Goal: Task Accomplishment & Management: Use online tool/utility

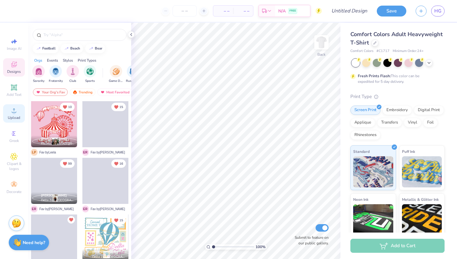
click at [13, 112] on icon at bounding box center [14, 110] width 4 height 4
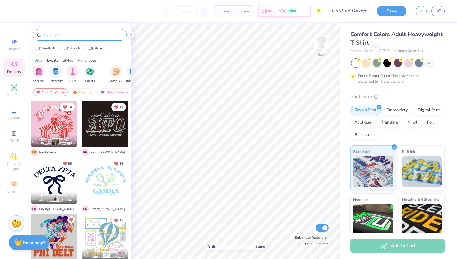
click at [73, 32] on input "text" at bounding box center [83, 35] width 80 height 6
type input "biker"
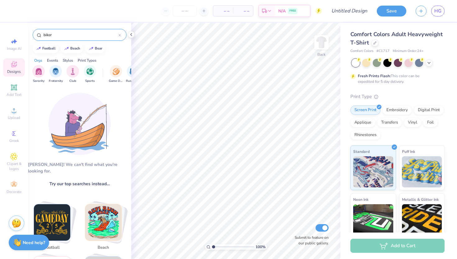
click at [118, 35] on input "biker" at bounding box center [81, 35] width 76 height 6
click at [119, 35] on icon at bounding box center [120, 35] width 2 height 2
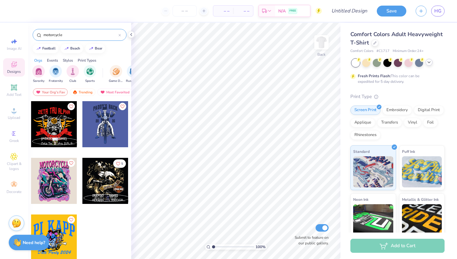
type input "motorcycle"
click at [432, 62] on div at bounding box center [429, 62] width 7 height 7
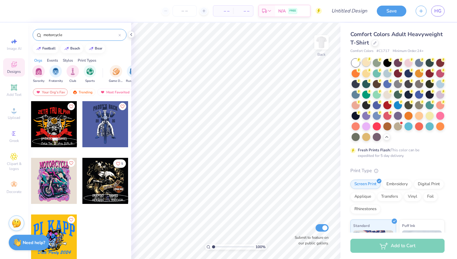
click at [370, 64] on div at bounding box center [367, 62] width 8 height 8
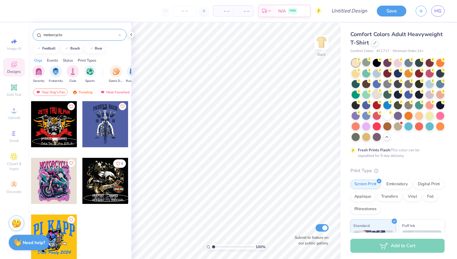
click at [377, 97] on div at bounding box center [377, 94] width 8 height 8
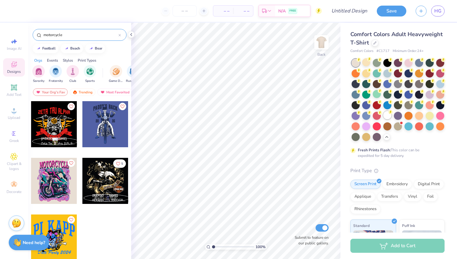
click at [361, 62] on circle at bounding box center [359, 60] width 4 height 4
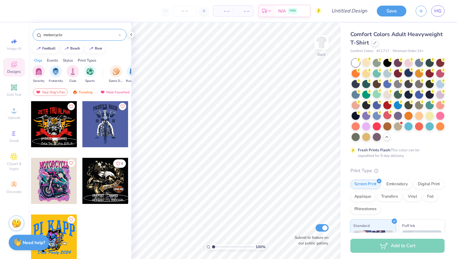
click at [409, 73] on div at bounding box center [409, 73] width 8 height 8
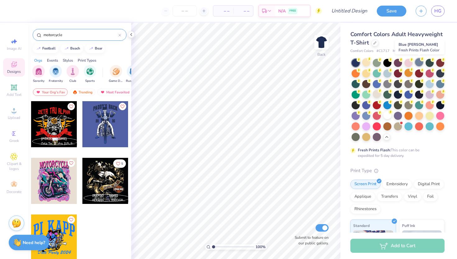
click at [419, 61] on div at bounding box center [419, 62] width 8 height 8
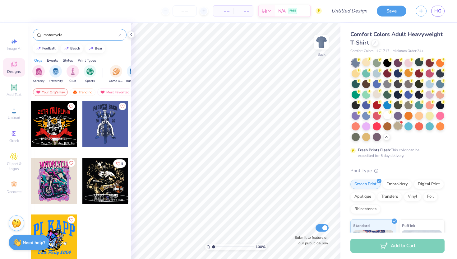
click at [398, 128] on div at bounding box center [398, 126] width 8 height 8
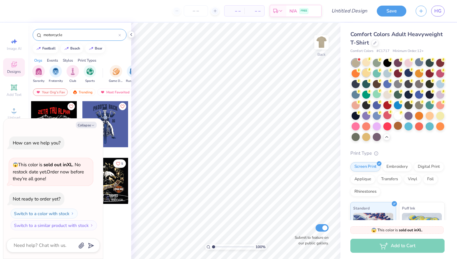
click at [369, 72] on div at bounding box center [367, 73] width 8 height 8
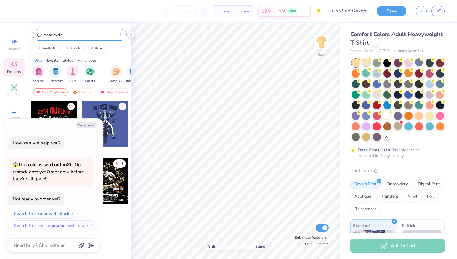
click at [363, 62] on div at bounding box center [367, 62] width 8 height 8
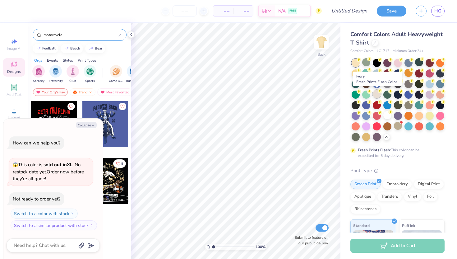
click at [377, 91] on div at bounding box center [377, 94] width 8 height 8
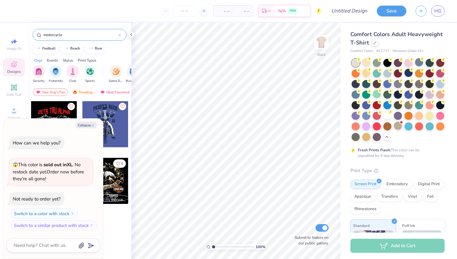
click at [86, 128] on div "Collapse How can we help you? 😱 This color is sold out in XL . No restock date …" at bounding box center [53, 189] width 100 height 140
click at [87, 126] on button "Collapse" at bounding box center [86, 125] width 21 height 7
type textarea "x"
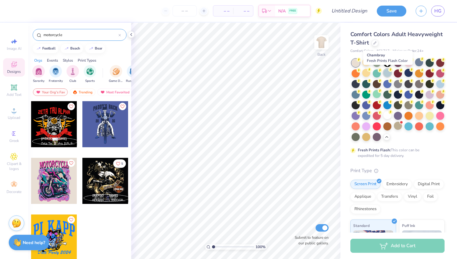
click at [389, 72] on div at bounding box center [388, 73] width 8 height 8
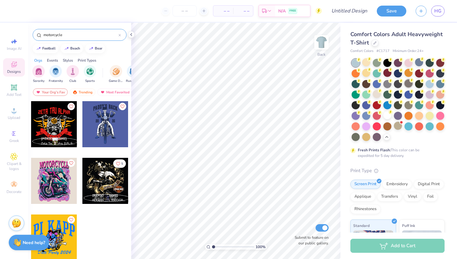
click at [408, 82] on div at bounding box center [409, 83] width 8 height 8
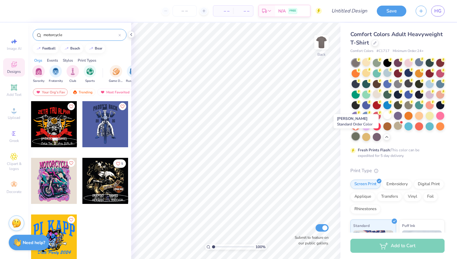
click at [357, 138] on div at bounding box center [356, 136] width 8 height 8
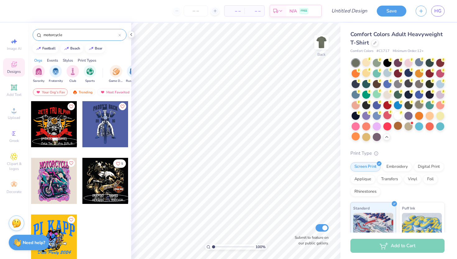
click at [419, 107] on div at bounding box center [419, 105] width 8 height 8
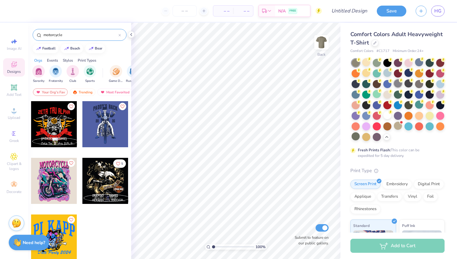
click at [400, 83] on div at bounding box center [398, 83] width 8 height 8
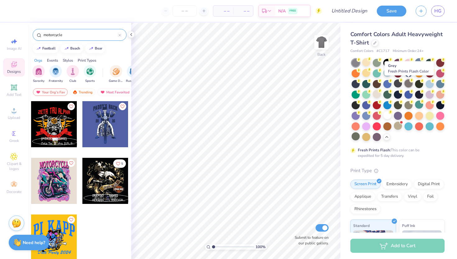
click at [408, 86] on div at bounding box center [409, 83] width 8 height 8
click at [415, 82] on div at bounding box center [419, 83] width 8 height 8
click at [396, 84] on div at bounding box center [398, 83] width 8 height 8
click at [8, 110] on div "Upload" at bounding box center [14, 113] width 22 height 18
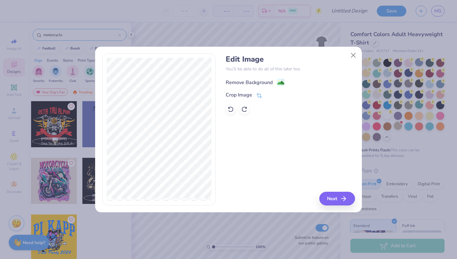
click at [260, 81] on div "Remove Background" at bounding box center [249, 82] width 47 height 7
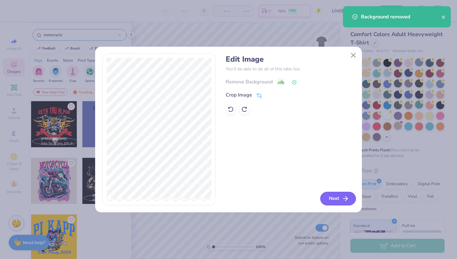
click at [332, 199] on button "Next" at bounding box center [339, 199] width 36 height 14
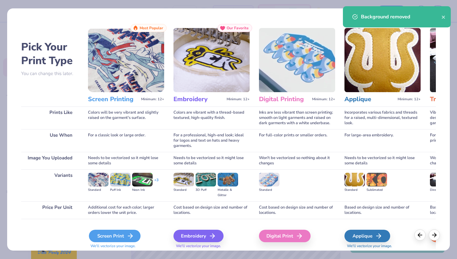
click at [112, 234] on div "Screen Print" at bounding box center [115, 236] width 52 height 12
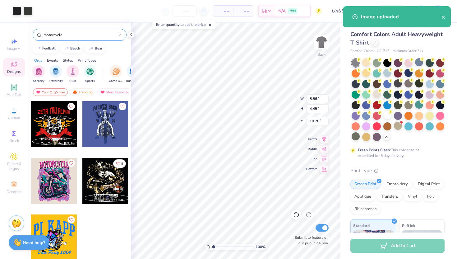
type input "4.42"
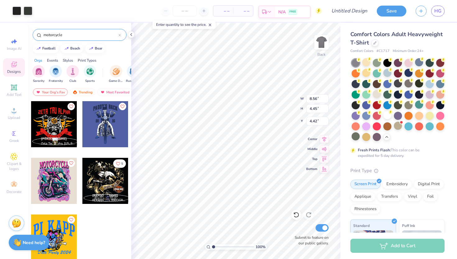
type input "8.64"
type input "4.70"
type input "4.03"
type input "8.56"
type input "4.48"
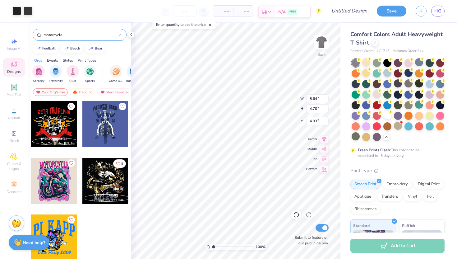
type input "4.05"
type input "9.31"
type input "4.88"
type input "3.93"
type input "8.62"
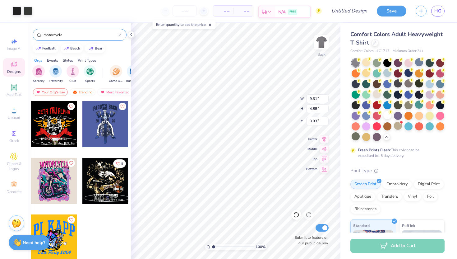
type input "4.51"
type input "4.00"
click at [68, 35] on input "motorcycle" at bounding box center [81, 35] width 76 height 6
click at [118, 33] on input "motorcycle" at bounding box center [81, 35] width 76 height 6
click at [120, 33] on div at bounding box center [120, 35] width 2 height 6
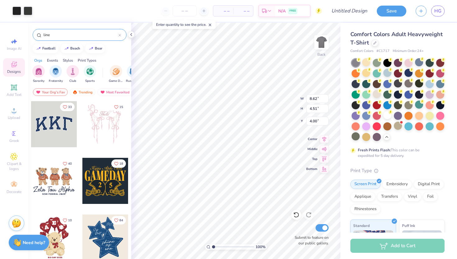
type input "lines"
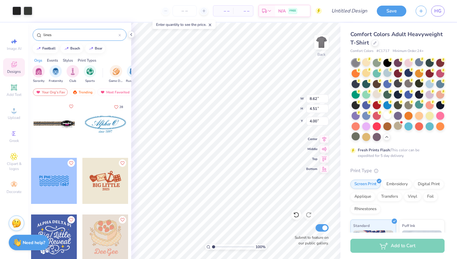
click at [120, 36] on icon at bounding box center [120, 35] width 2 height 2
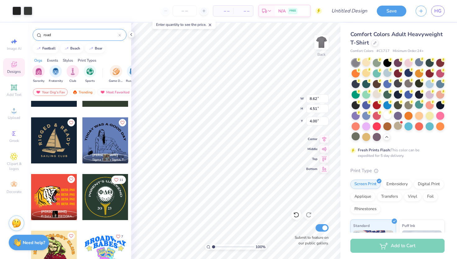
scroll to position [1234, 0]
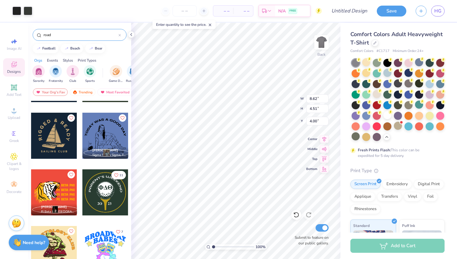
type input "road"
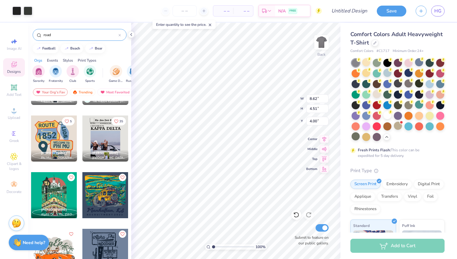
scroll to position [0, 0]
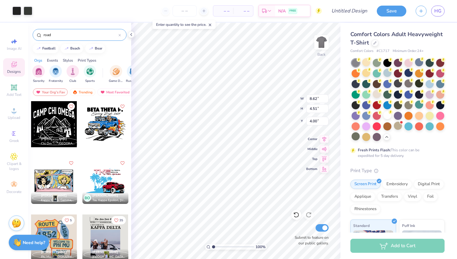
click at [121, 37] on div "road" at bounding box center [80, 35] width 94 height 12
click at [121, 37] on div at bounding box center [120, 35] width 2 height 6
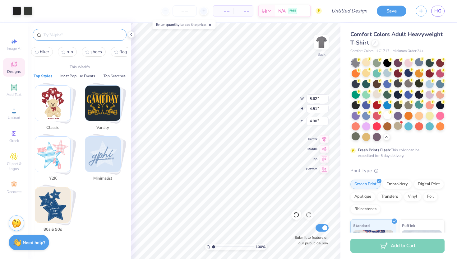
click at [109, 36] on input "text" at bounding box center [83, 35] width 80 height 6
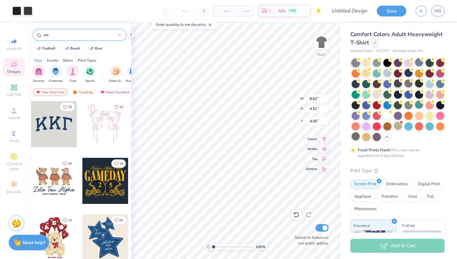
type input "w"
click at [12, 167] on span "Clipart & logos" at bounding box center [14, 166] width 22 height 10
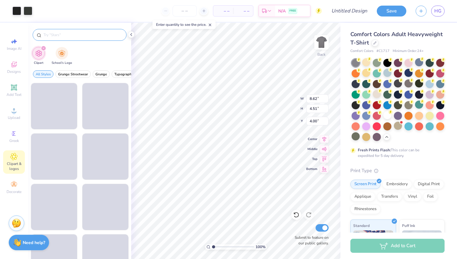
click at [78, 37] on input "text" at bounding box center [83, 35] width 80 height 6
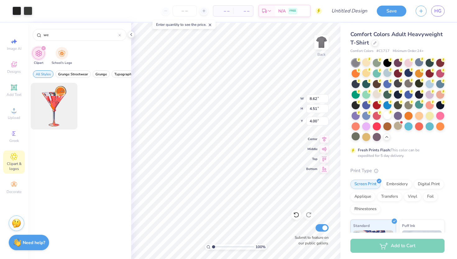
type input "w"
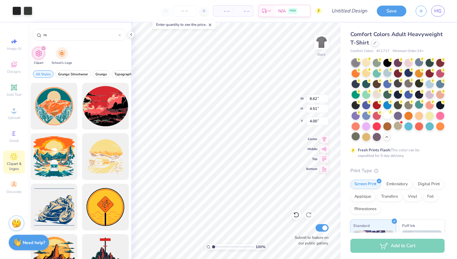
type input "r"
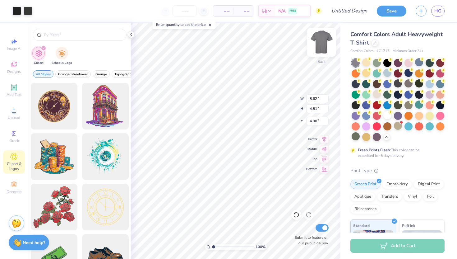
type input "8.69"
type input "4.71"
type input "3.97"
click at [14, 84] on icon at bounding box center [13, 87] width 7 height 7
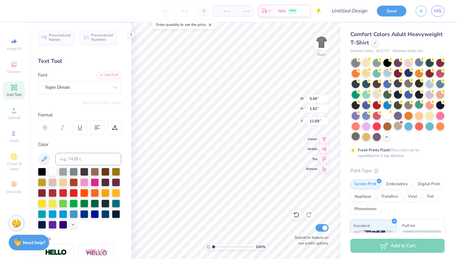
type textarea "K"
click at [101, 89] on div "Super Dream" at bounding box center [76, 87] width 65 height 10
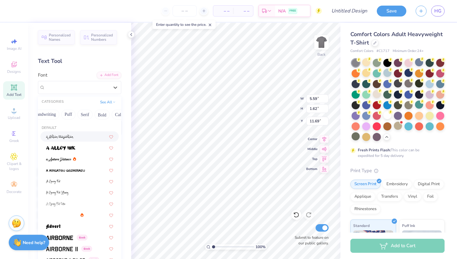
scroll to position [0, 21]
click at [77, 112] on button "Puff" at bounding box center [77, 115] width 14 height 10
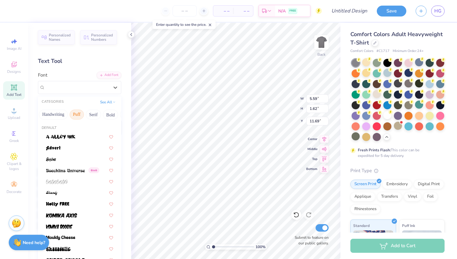
scroll to position [0, 0]
click at [79, 214] on div at bounding box center [79, 215] width 67 height 7
click at [54, 92] on div "Komika Axis" at bounding box center [79, 87] width 83 height 13
click at [72, 116] on button "Bold" at bounding box center [74, 115] width 15 height 10
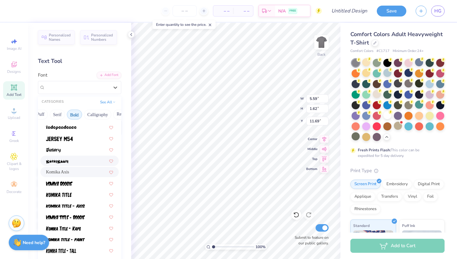
scroll to position [349, 0]
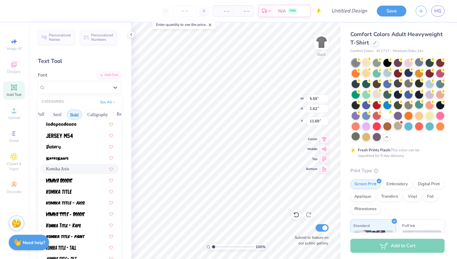
click at [76, 167] on div "Komika Axis" at bounding box center [79, 169] width 67 height 7
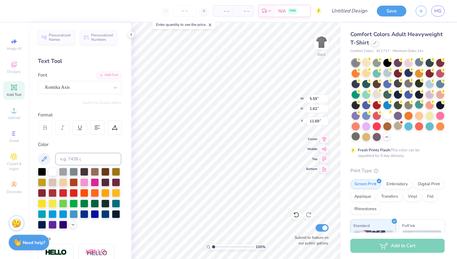
click at [84, 95] on div "Personalized Names Personalized Numbers Text Tool Add Font Font Komika Axis Swi…" at bounding box center [79, 141] width 103 height 236
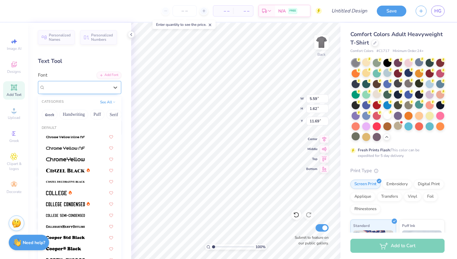
click at [83, 88] on div "Komika Axis" at bounding box center [76, 87] width 65 height 10
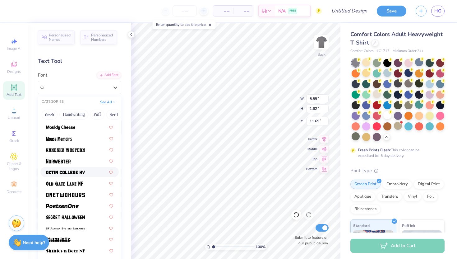
scroll to position [536, 0]
click at [78, 160] on div at bounding box center [79, 160] width 67 height 7
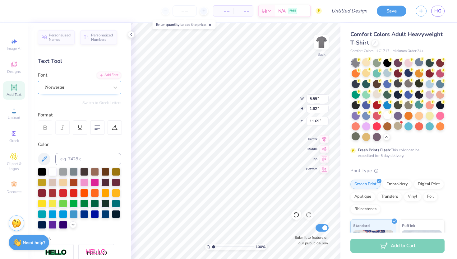
click at [83, 84] on div "Norwester" at bounding box center [76, 87] width 65 height 10
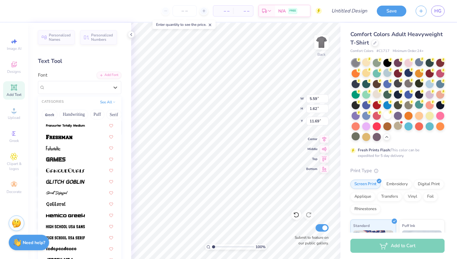
scroll to position [225, 0]
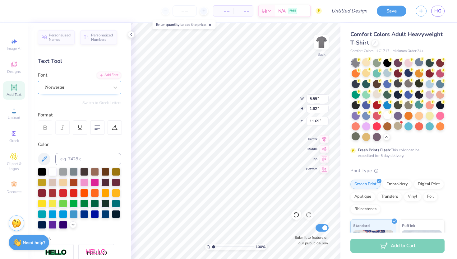
click at [70, 84] on div "Norwester" at bounding box center [76, 87] width 65 height 10
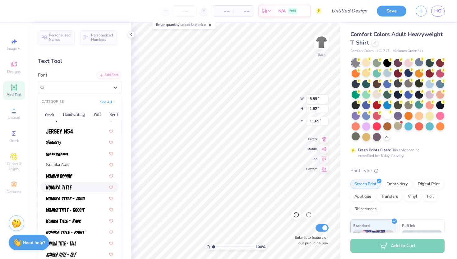
scroll to position [353, 0]
click at [80, 187] on div at bounding box center [79, 187] width 67 height 7
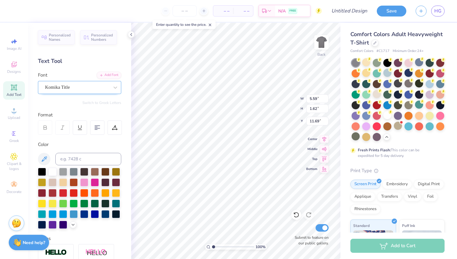
click at [75, 87] on div "Komika Title" at bounding box center [76, 87] width 65 height 10
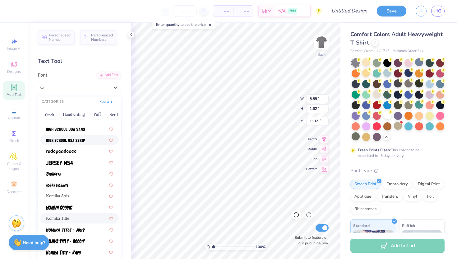
scroll to position [322, 0]
click at [75, 164] on div at bounding box center [79, 162] width 67 height 7
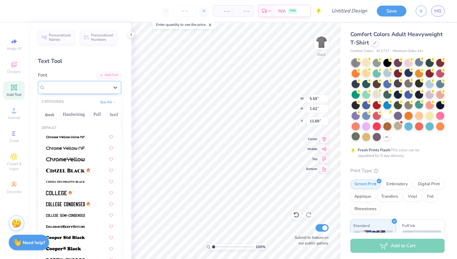
click at [91, 88] on div "Jersey M54" at bounding box center [76, 87] width 65 height 10
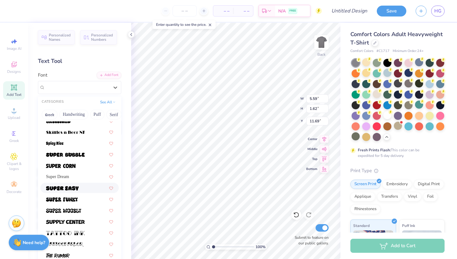
scroll to position [679, 0]
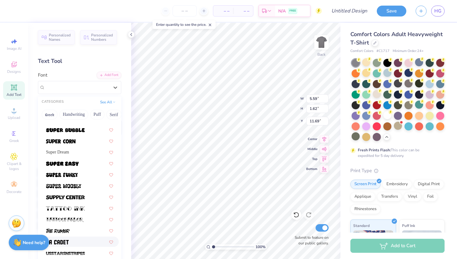
click at [77, 242] on div at bounding box center [79, 241] width 67 height 7
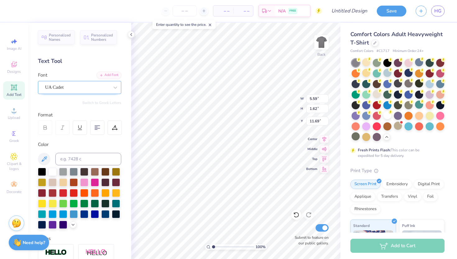
click at [65, 84] on div "UA Cadet" at bounding box center [76, 87] width 65 height 10
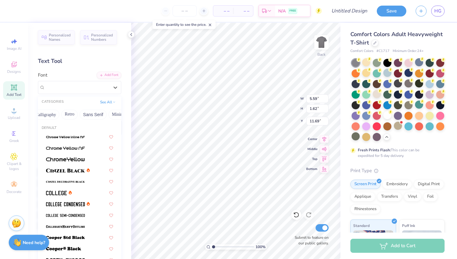
scroll to position [0, 119]
click at [62, 114] on button "Retro" at bounding box center [59, 115] width 16 height 10
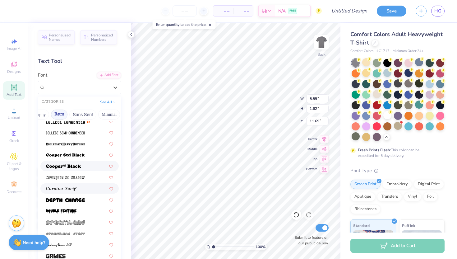
scroll to position [246, 0]
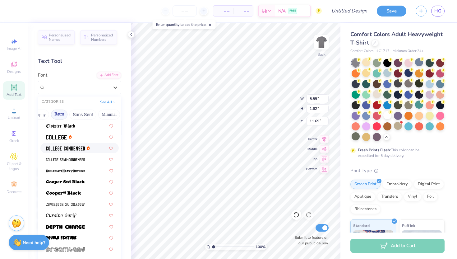
click at [78, 147] on img at bounding box center [65, 148] width 39 height 4
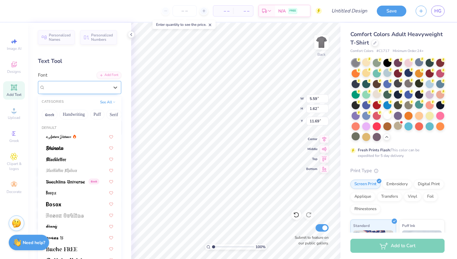
click at [82, 90] on div "College Condensed" at bounding box center [76, 87] width 65 height 10
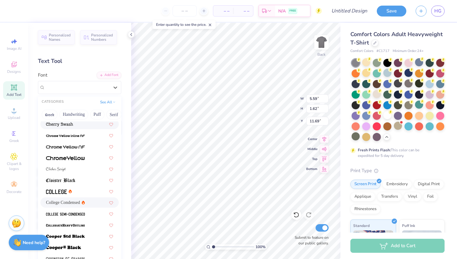
scroll to position [192, 0]
click at [82, 157] on img at bounding box center [65, 158] width 39 height 4
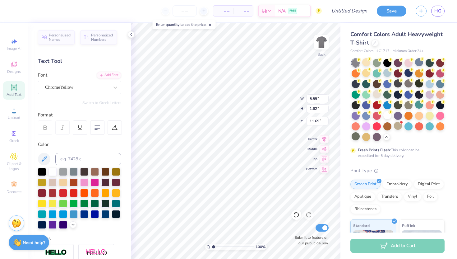
click at [88, 97] on div "Personalized Names Personalized Numbers Text Tool Add Font Font ChromeYellow Sw…" at bounding box center [79, 141] width 103 height 236
click at [89, 87] on div "ChromeYellow" at bounding box center [76, 87] width 65 height 10
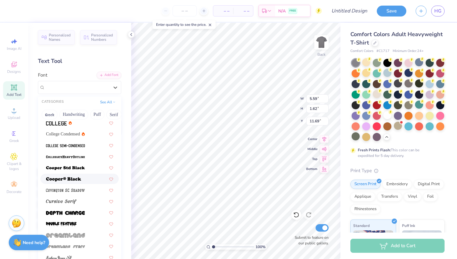
scroll to position [270, 0]
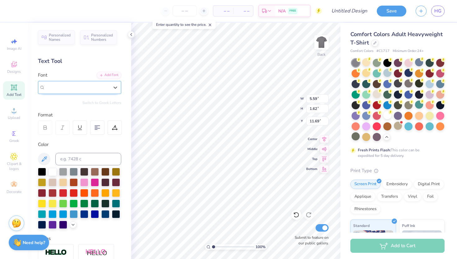
click at [89, 87] on div "ChromeYellow" at bounding box center [77, 87] width 64 height 7
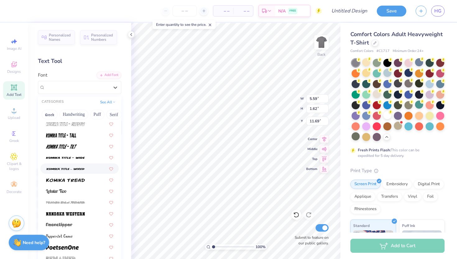
scroll to position [686, 0]
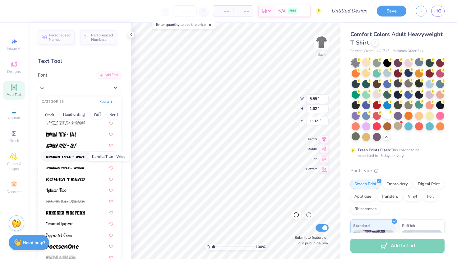
click at [81, 156] on img at bounding box center [65, 157] width 39 height 4
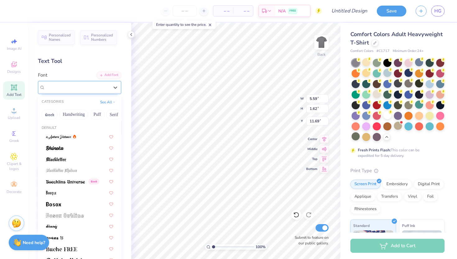
click at [66, 90] on div "Komika Title - Wide" at bounding box center [76, 87] width 65 height 10
click at [59, 112] on button "Sans Serif" at bounding box center [62, 115] width 27 height 10
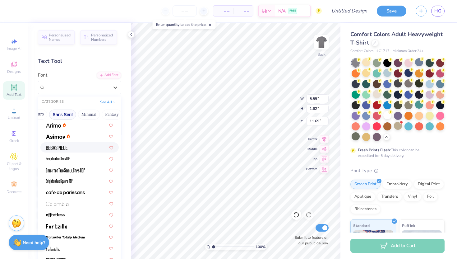
scroll to position [0, 0]
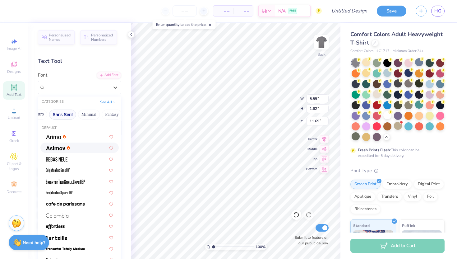
click at [77, 149] on div at bounding box center [79, 147] width 67 height 7
click at [96, 83] on div at bounding box center [77, 87] width 64 height 8
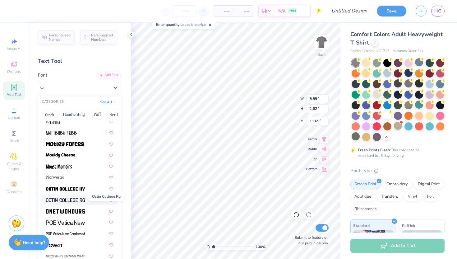
scroll to position [525, 0]
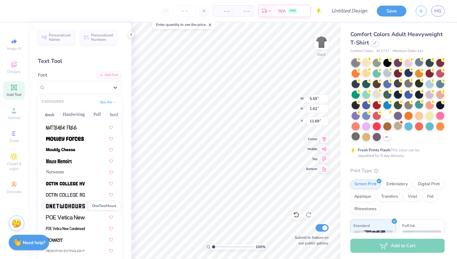
click at [76, 207] on img at bounding box center [65, 206] width 39 height 4
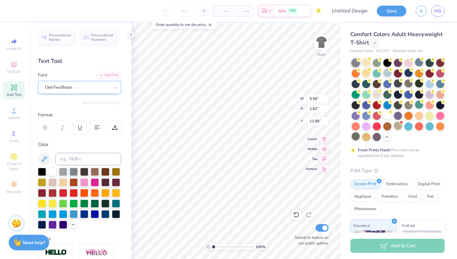
click at [101, 91] on div "OneTwoHours" at bounding box center [76, 87] width 65 height 10
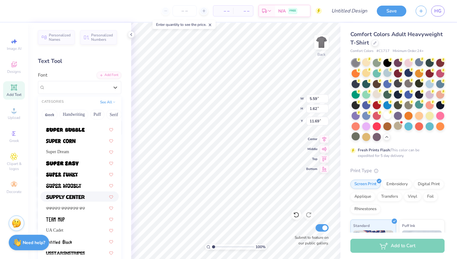
scroll to position [746, 0]
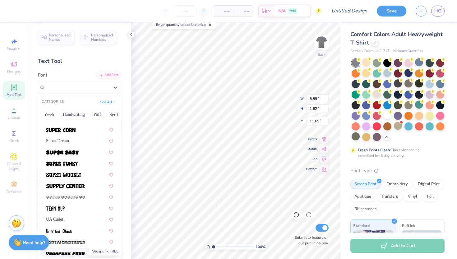
click at [80, 251] on img at bounding box center [65, 253] width 39 height 4
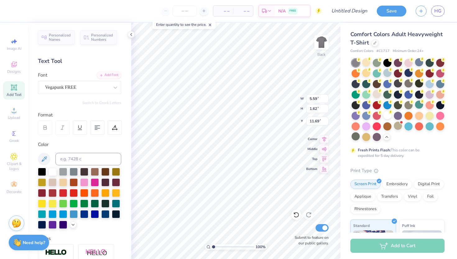
scroll to position [0, 0]
type textarea "BIKERS"
type input "8.24"
type input "1.65"
type input "8.91"
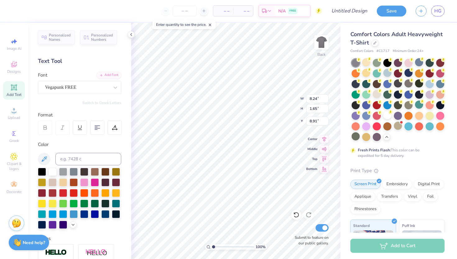
type input "8.69"
type input "4.71"
type input "3.97"
type input "8.24"
type input "1.65"
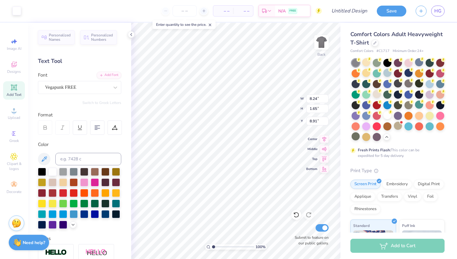
type input "8.90"
type input "8.19"
type input "1.89"
type input "8.78"
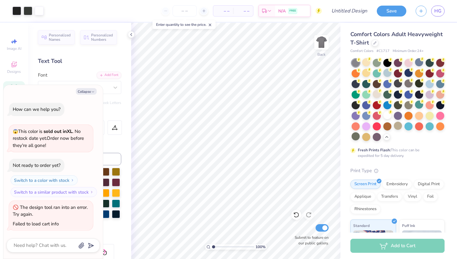
type textarea "x"
